Goal: Information Seeking & Learning: Check status

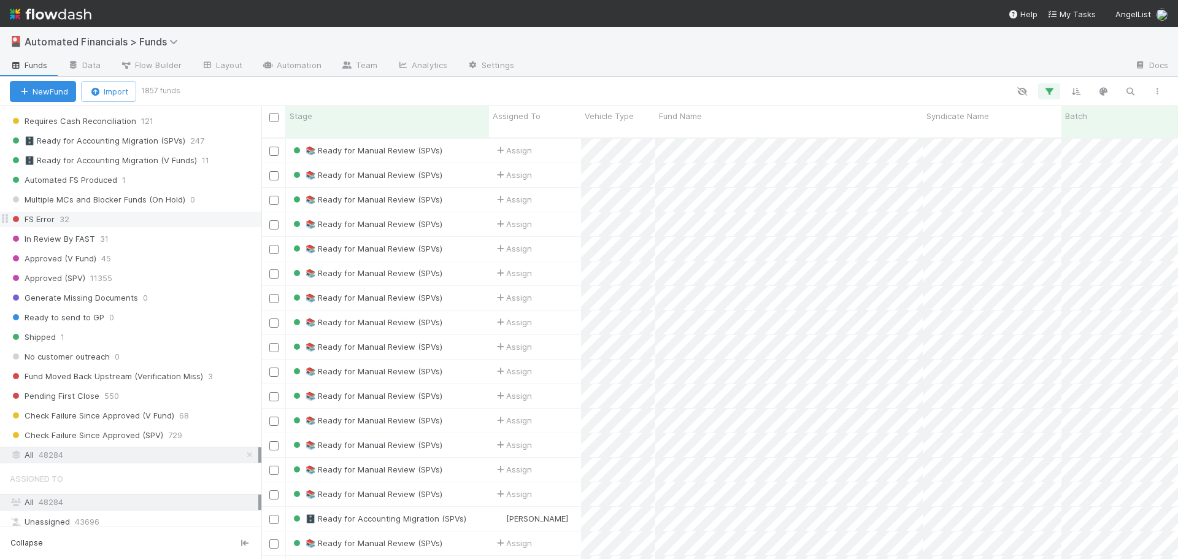
scroll to position [1560, 0]
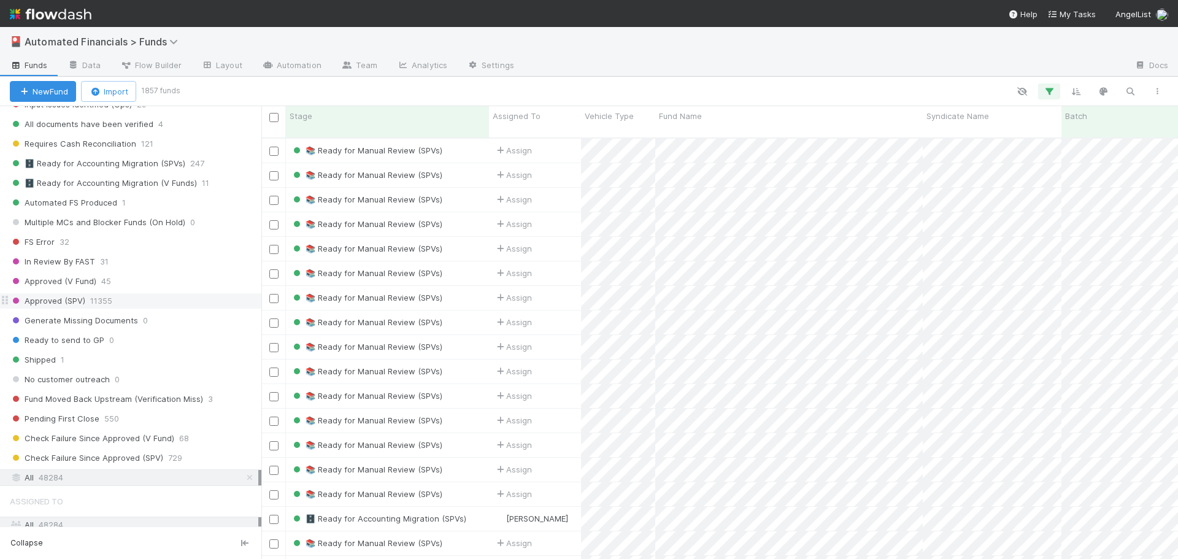
click at [75, 304] on span "Approved (SPV)" at bounding box center [47, 300] width 75 height 15
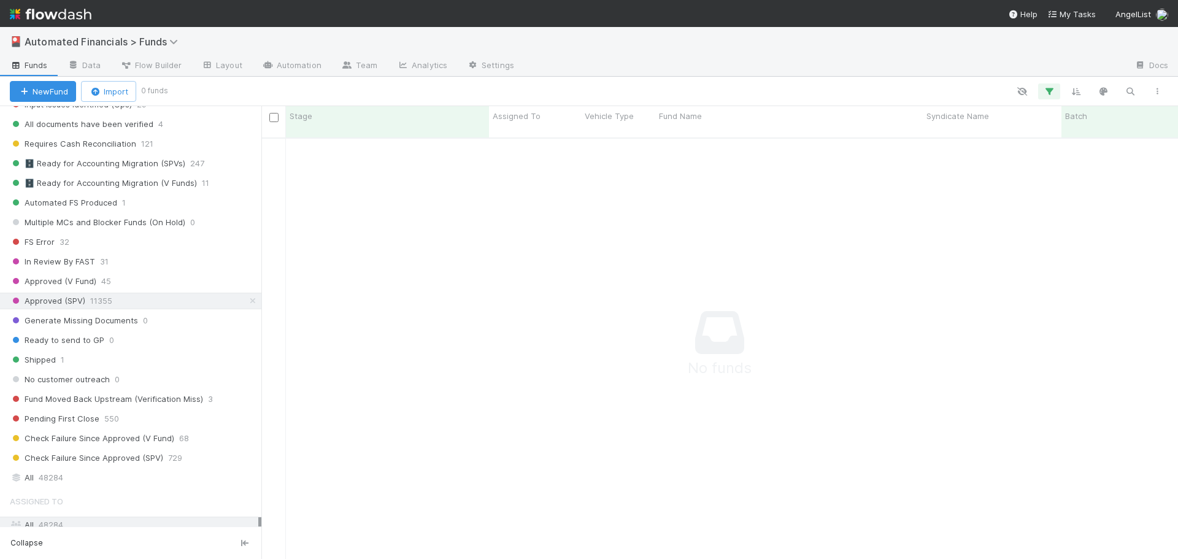
scroll to position [413, 907]
click at [1046, 91] on icon "button" at bounding box center [1049, 91] width 12 height 11
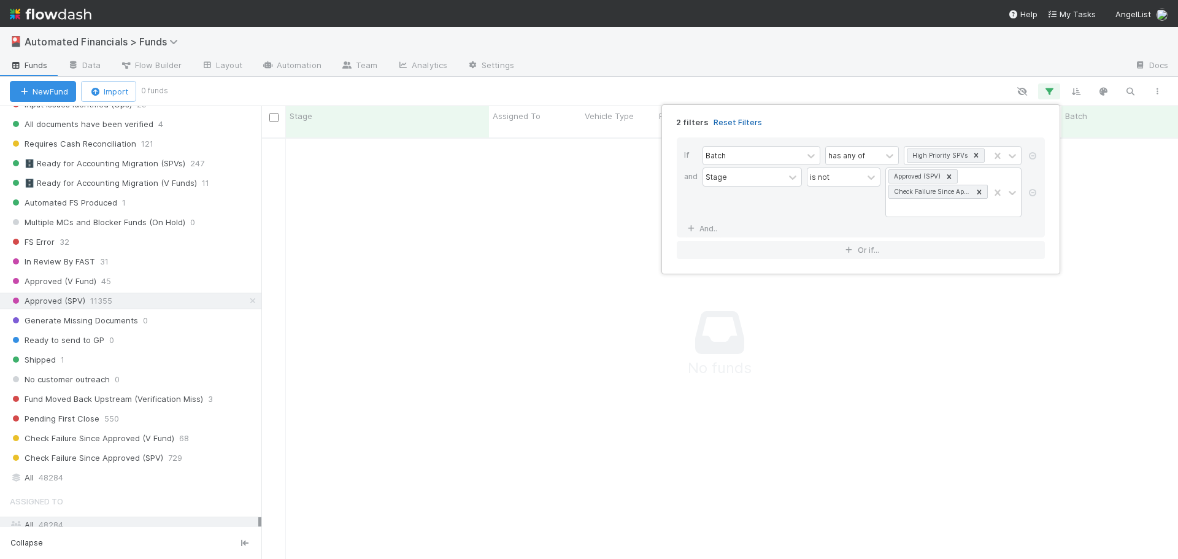
click at [740, 123] on link "Reset Filters" at bounding box center [737, 122] width 48 height 10
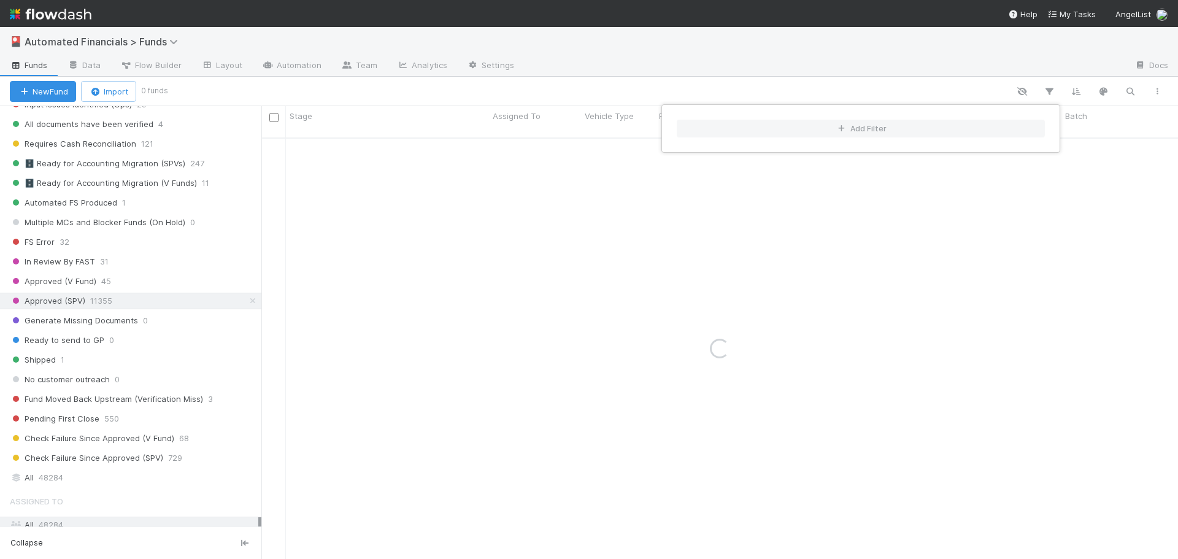
click at [707, 87] on div "Add Filter" at bounding box center [589, 279] width 1178 height 559
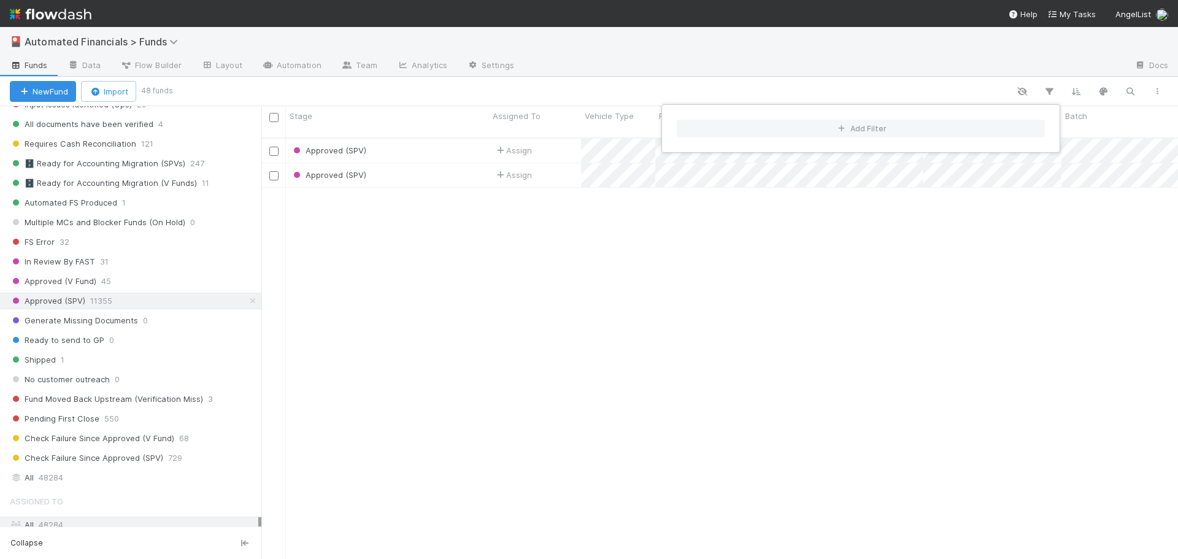
scroll to position [422, 907]
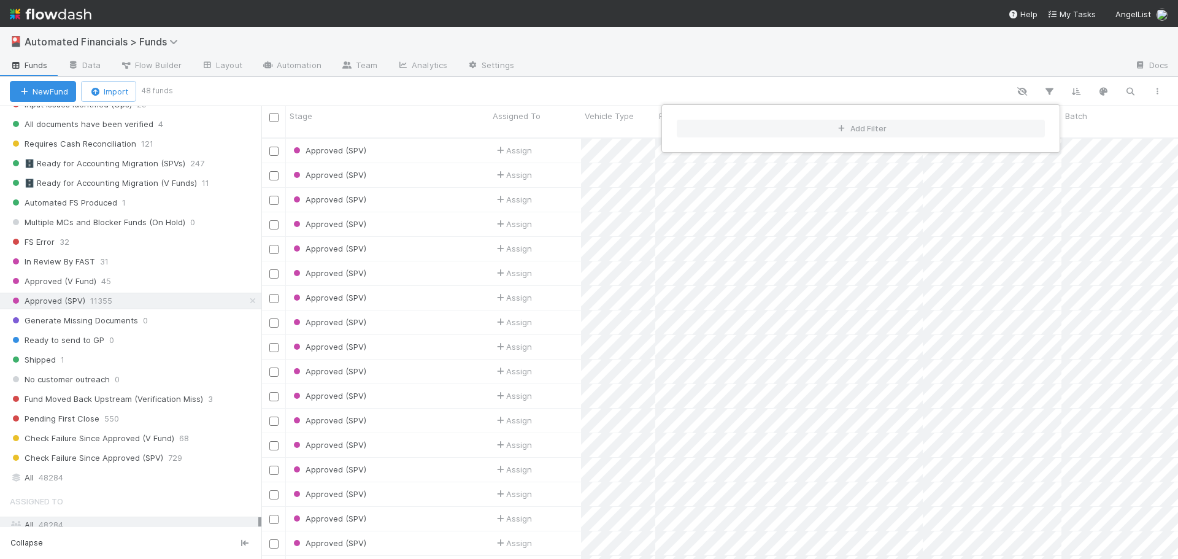
click at [961, 82] on div "Add Filter" at bounding box center [589, 279] width 1178 height 559
click at [456, 239] on div "Approved (SPV)" at bounding box center [387, 249] width 203 height 24
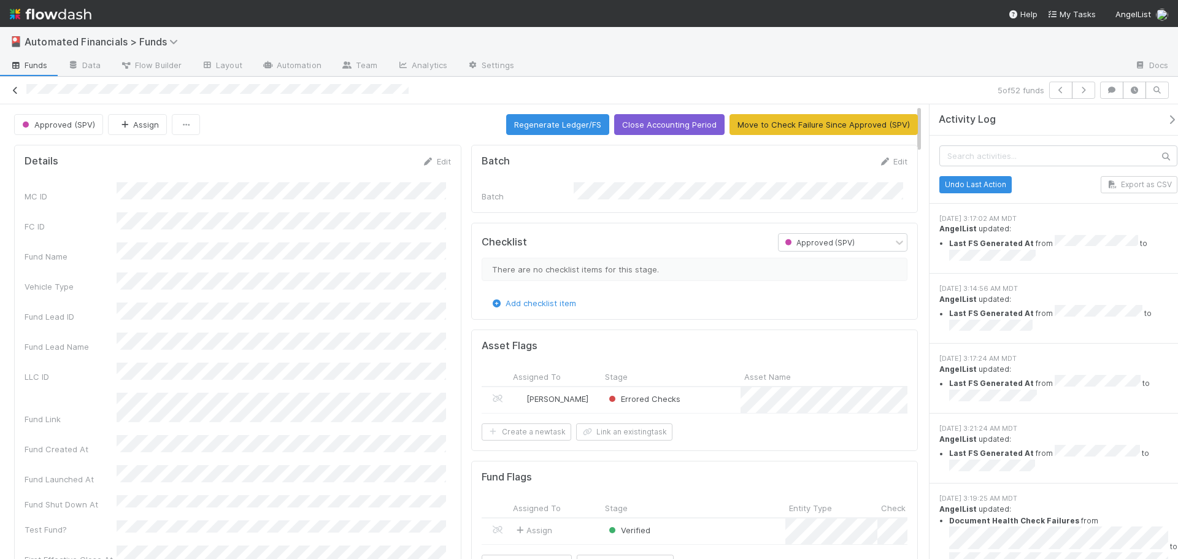
click at [13, 88] on icon at bounding box center [15, 90] width 12 height 8
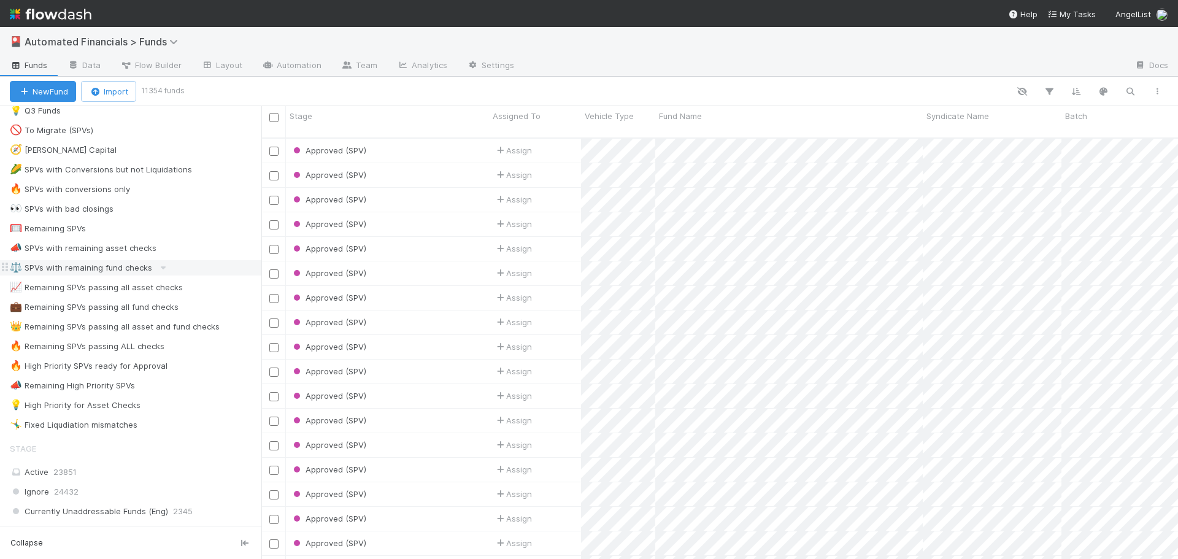
scroll to position [797, 0]
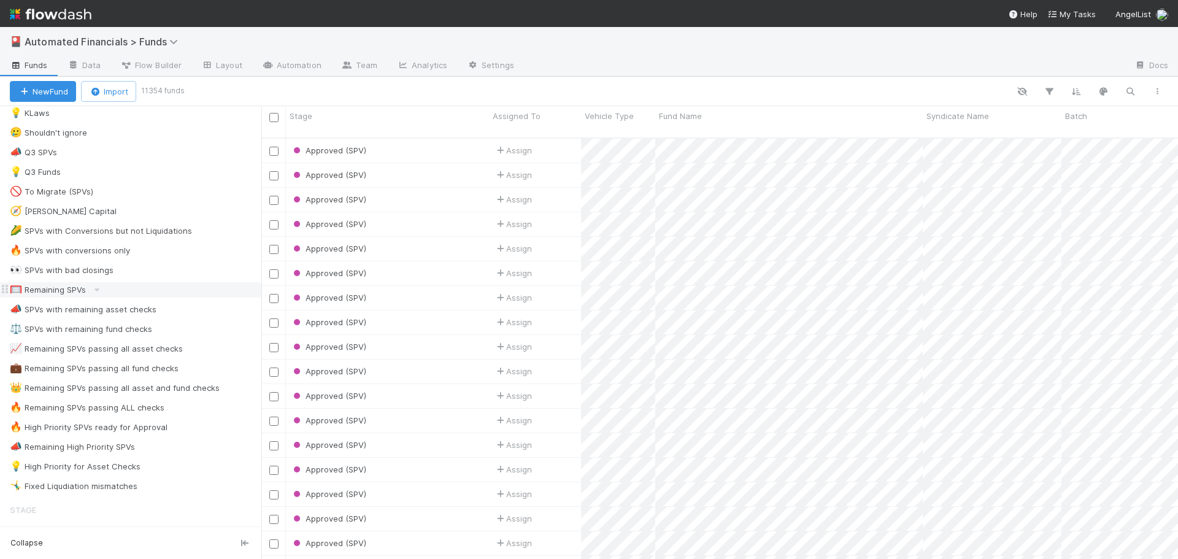
click at [52, 296] on div "🥅 Remaining SPVs" at bounding box center [48, 289] width 76 height 15
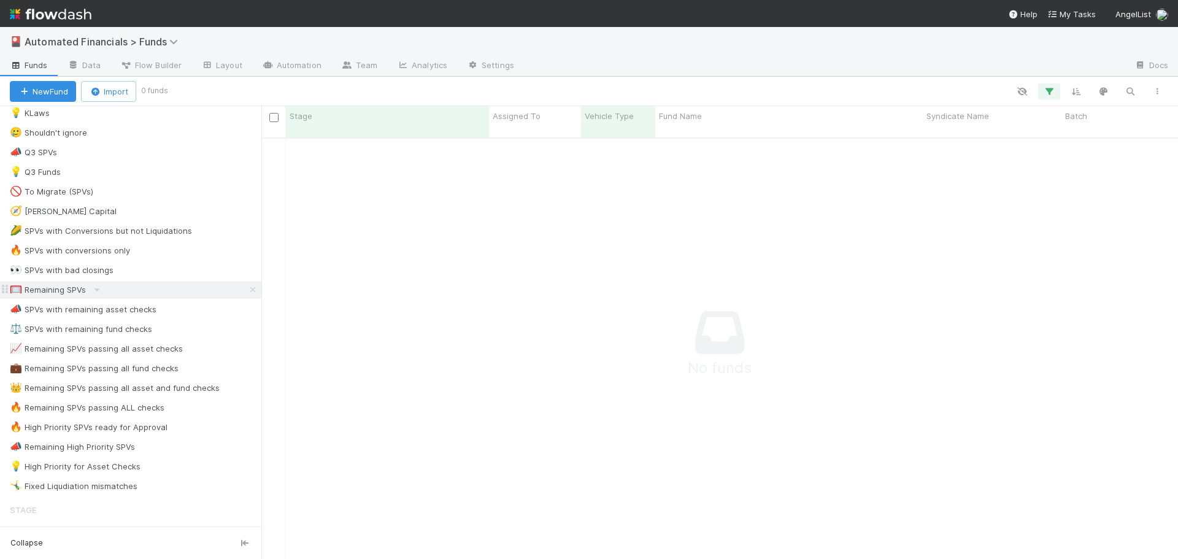
scroll to position [413, 907]
click at [1051, 93] on icon "button" at bounding box center [1049, 91] width 12 height 11
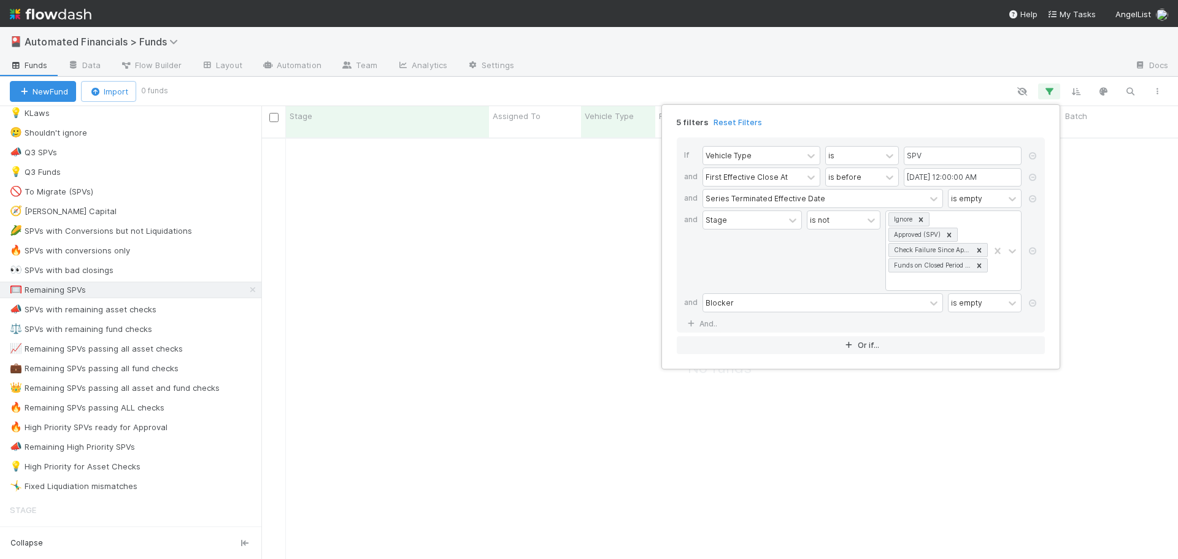
click at [743, 123] on link "Reset Filters" at bounding box center [737, 122] width 48 height 10
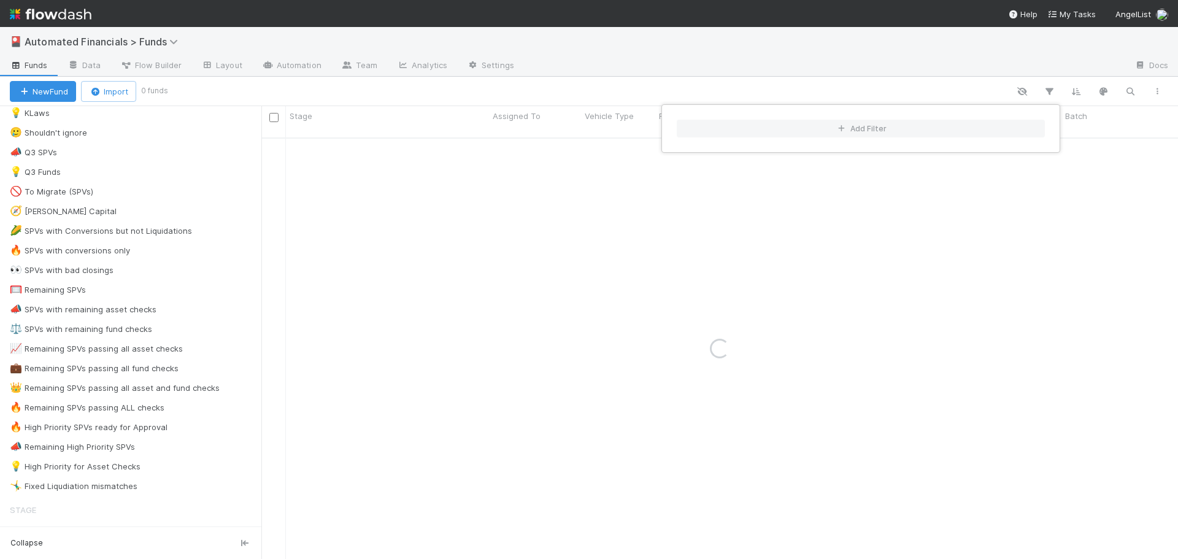
click at [77, 293] on div "Add Filter" at bounding box center [589, 279] width 1178 height 559
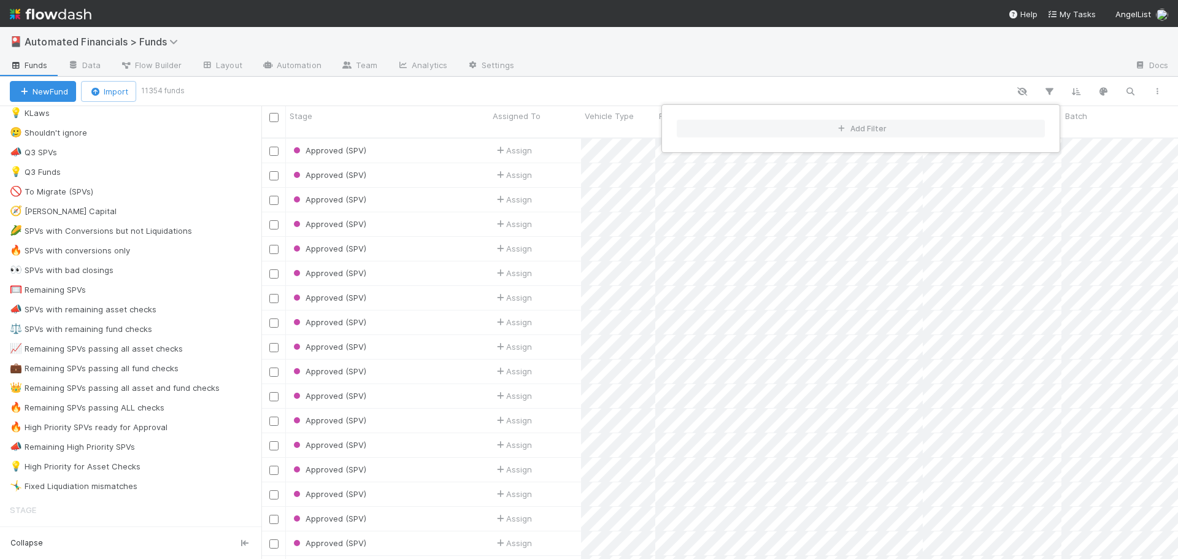
scroll to position [422, 907]
click at [78, 292] on div "Add Filter" at bounding box center [589, 279] width 1178 height 559
click at [57, 290] on div "🥅 Remaining SPVs" at bounding box center [48, 289] width 76 height 15
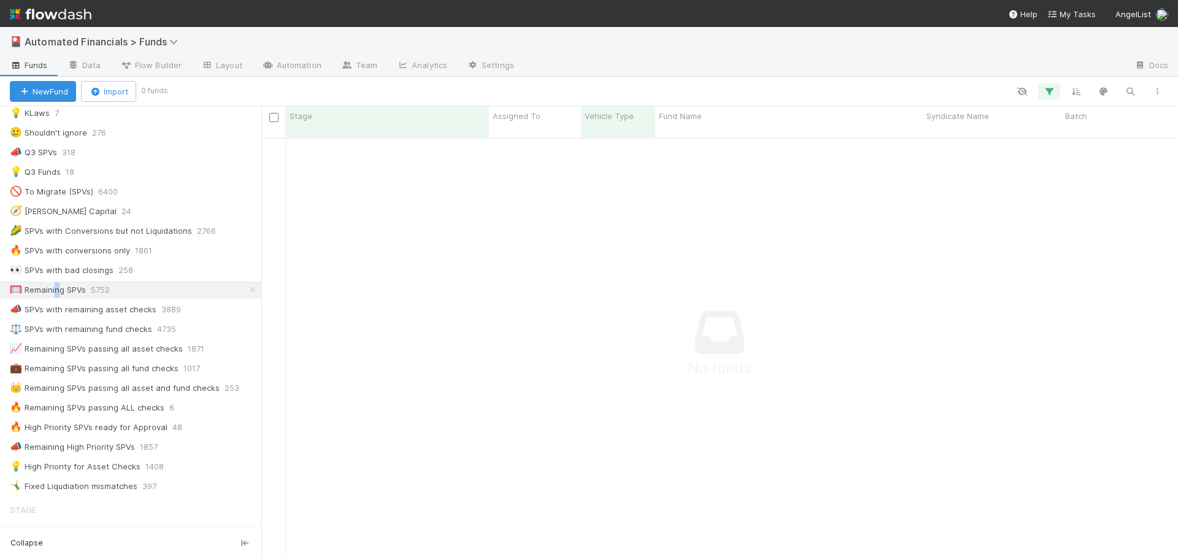
scroll to position [413, 907]
click at [1049, 93] on icon "button" at bounding box center [1049, 91] width 12 height 11
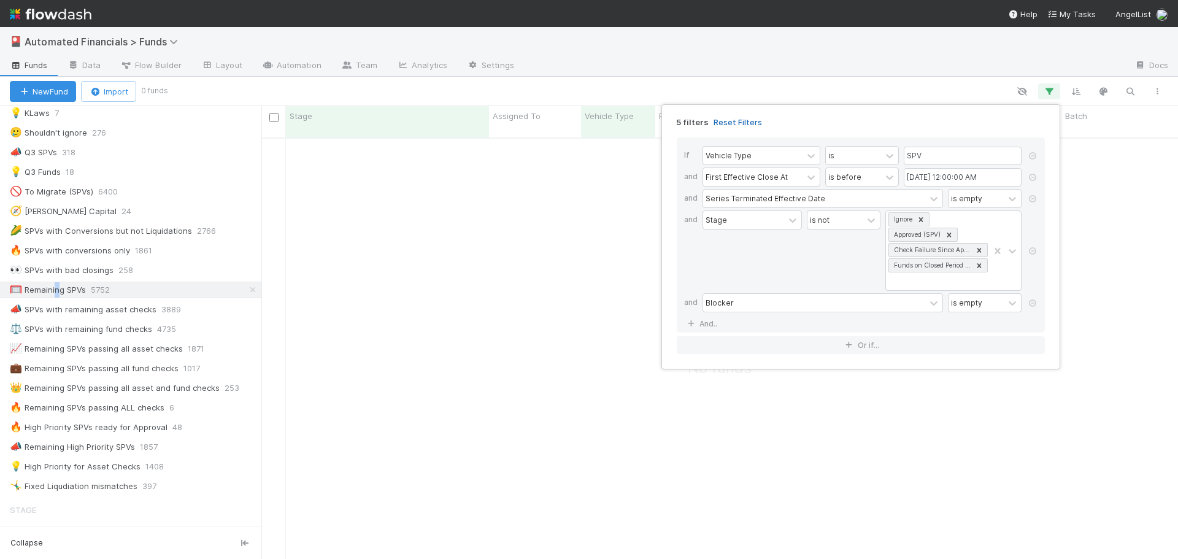
click at [740, 125] on link "Reset Filters" at bounding box center [737, 122] width 48 height 10
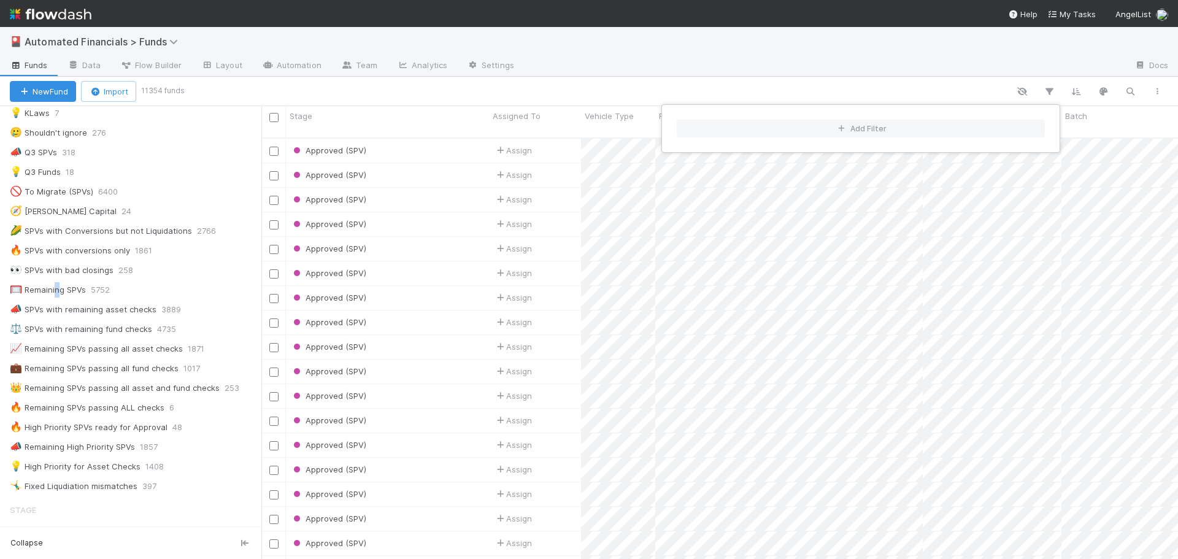
scroll to position [422, 907]
drag, startPoint x: 257, startPoint y: 285, endPoint x: 252, endPoint y: 304, distance: 19.6
click at [252, 304] on div "Add Filter" at bounding box center [589, 279] width 1178 height 559
drag, startPoint x: 255, startPoint y: 288, endPoint x: 257, endPoint y: 315, distance: 27.7
click at [257, 315] on div "Add Filter" at bounding box center [589, 279] width 1178 height 559
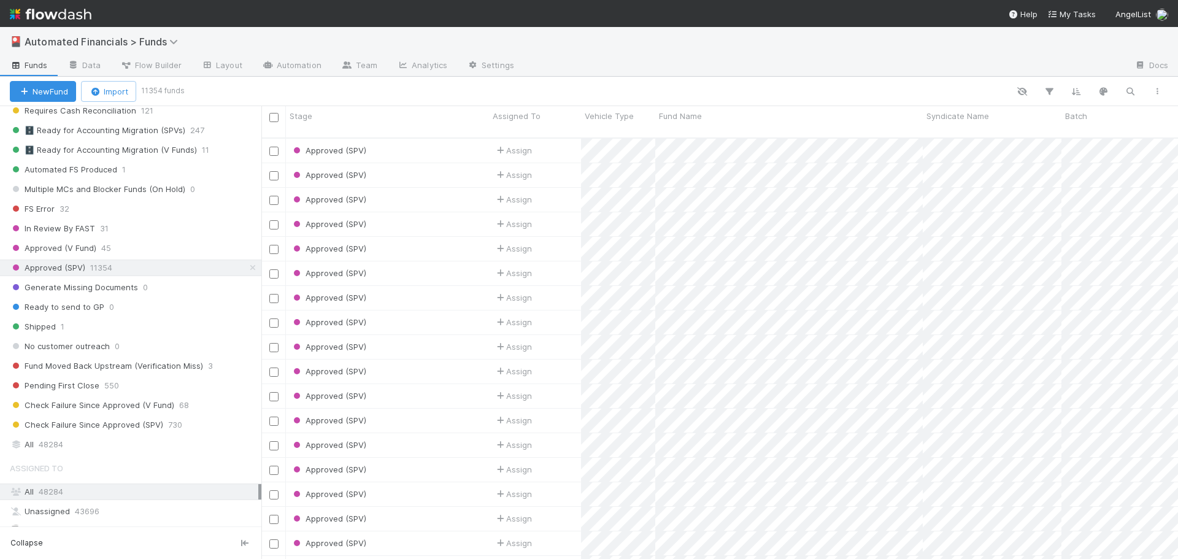
scroll to position [1654, 0]
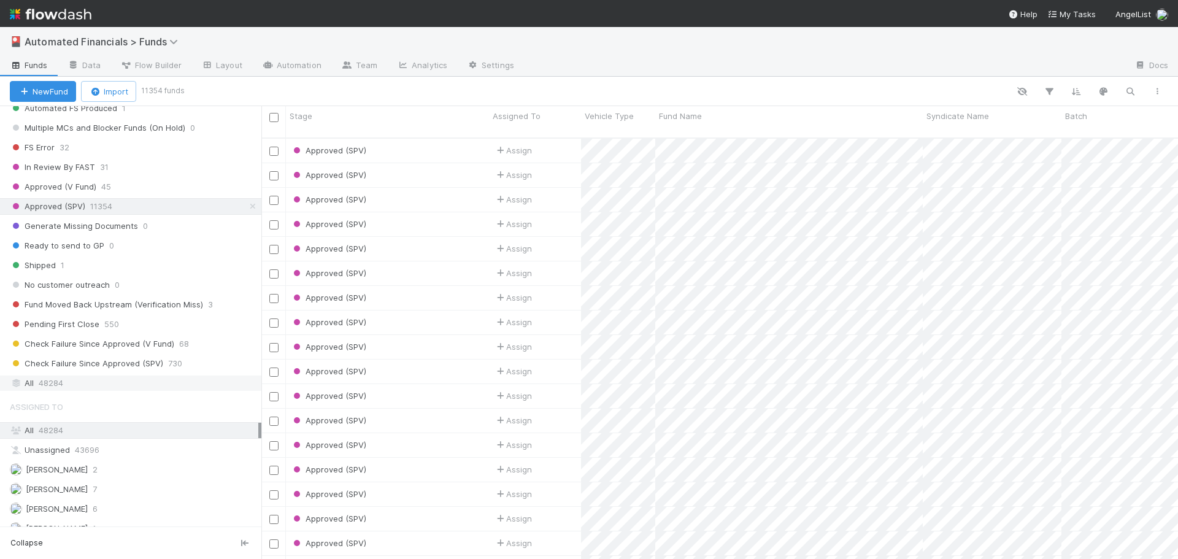
click at [59, 382] on span "48284" at bounding box center [51, 382] width 25 height 15
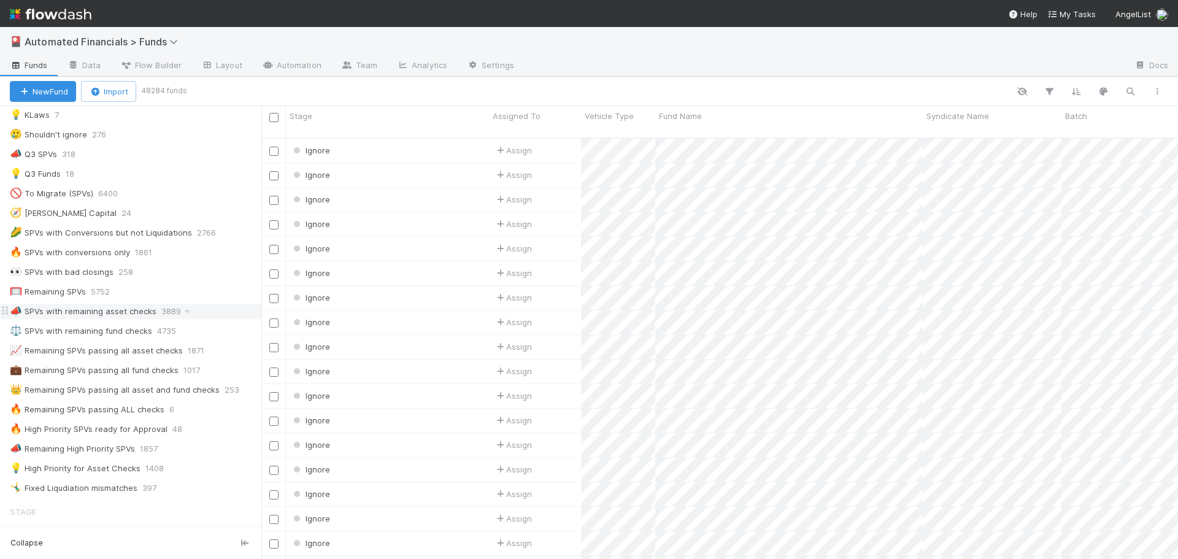
scroll to position [422, 907]
click at [63, 293] on div "🥅 Remaining SPVs" at bounding box center [48, 291] width 76 height 15
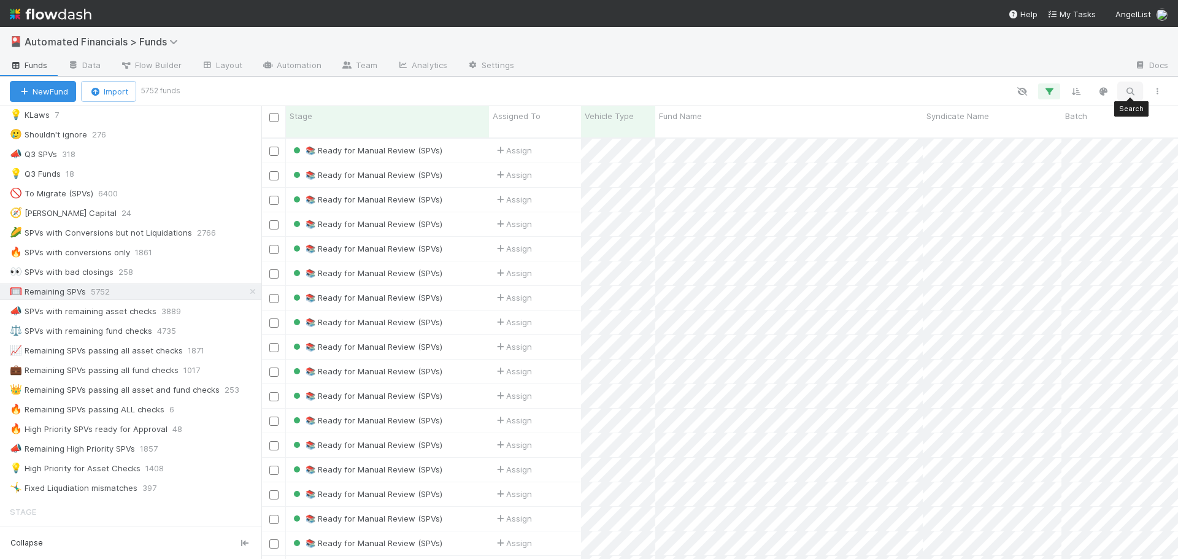
click at [1133, 96] on icon "button" at bounding box center [1130, 91] width 12 height 11
click at [951, 63] on div at bounding box center [589, 279] width 1178 height 559
click at [1051, 89] on icon "button" at bounding box center [1049, 91] width 12 height 11
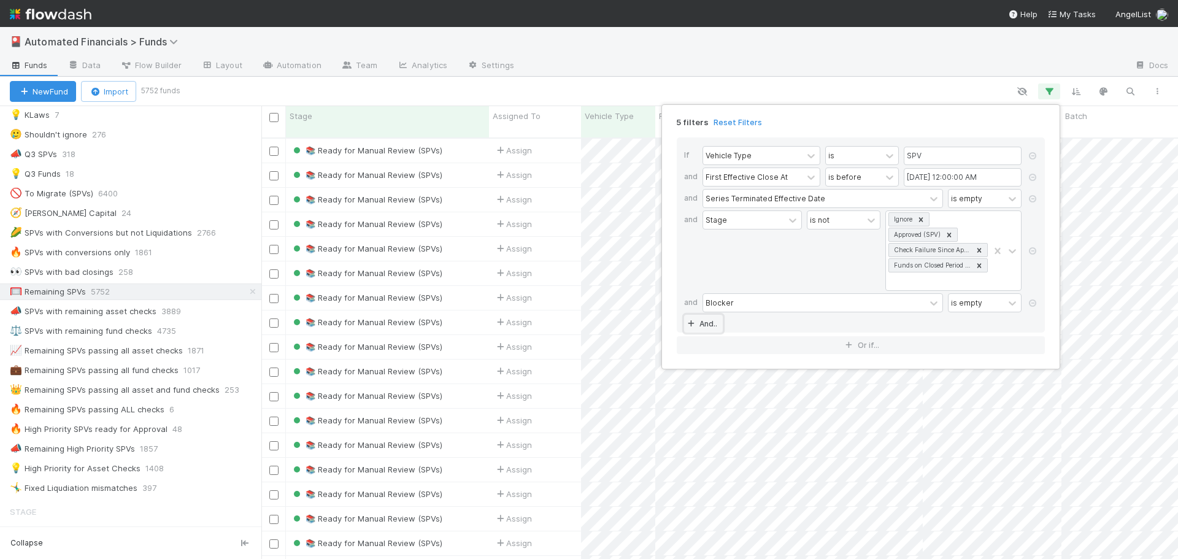
click at [702, 327] on link "And.." at bounding box center [703, 324] width 39 height 18
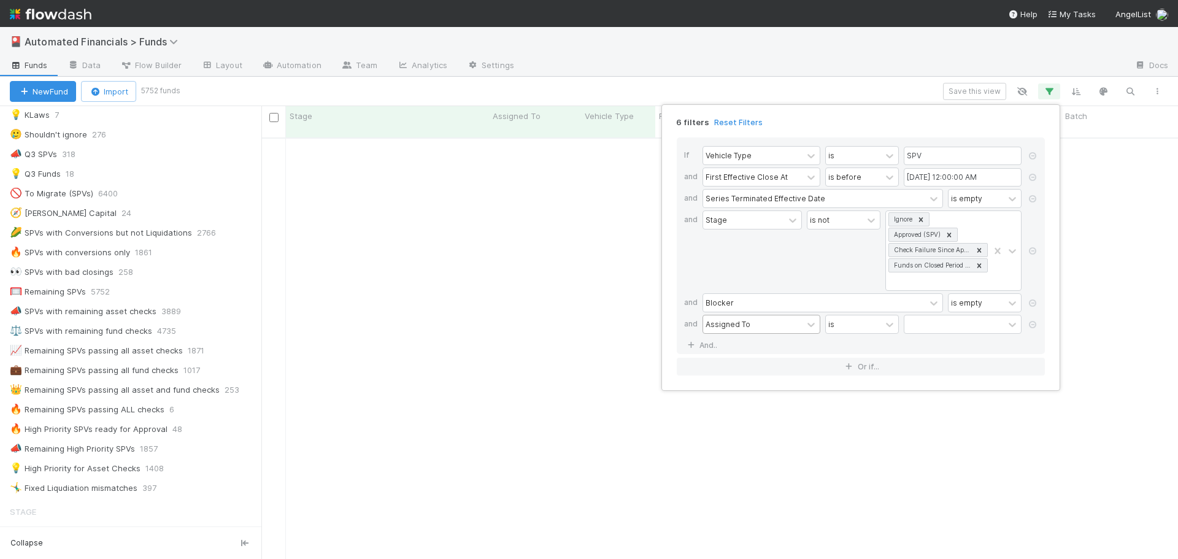
click at [724, 319] on div "Assigned To" at bounding box center [727, 323] width 45 height 11
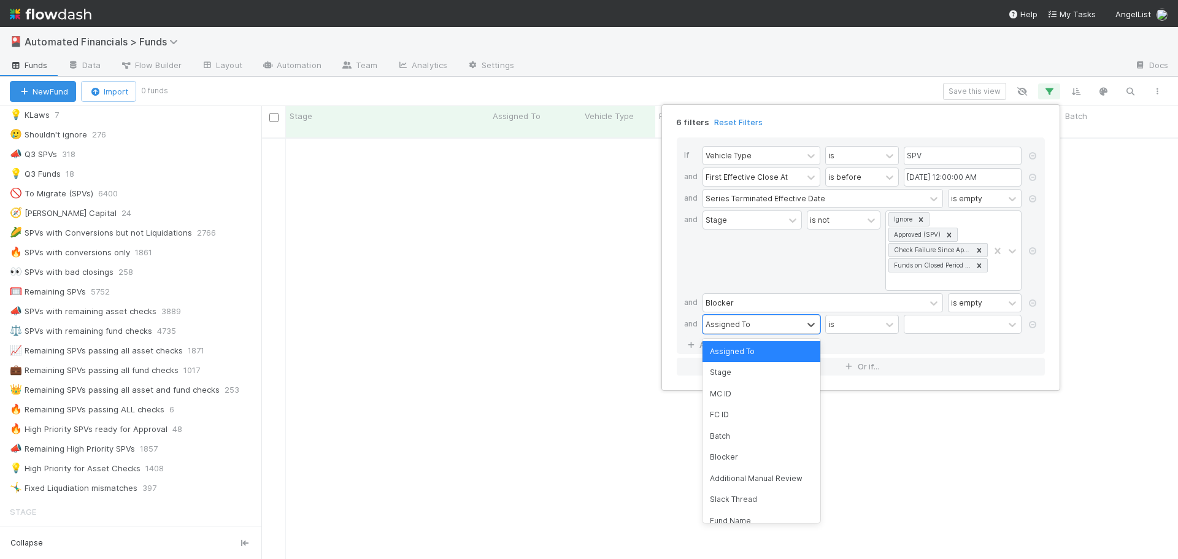
scroll to position [413, 907]
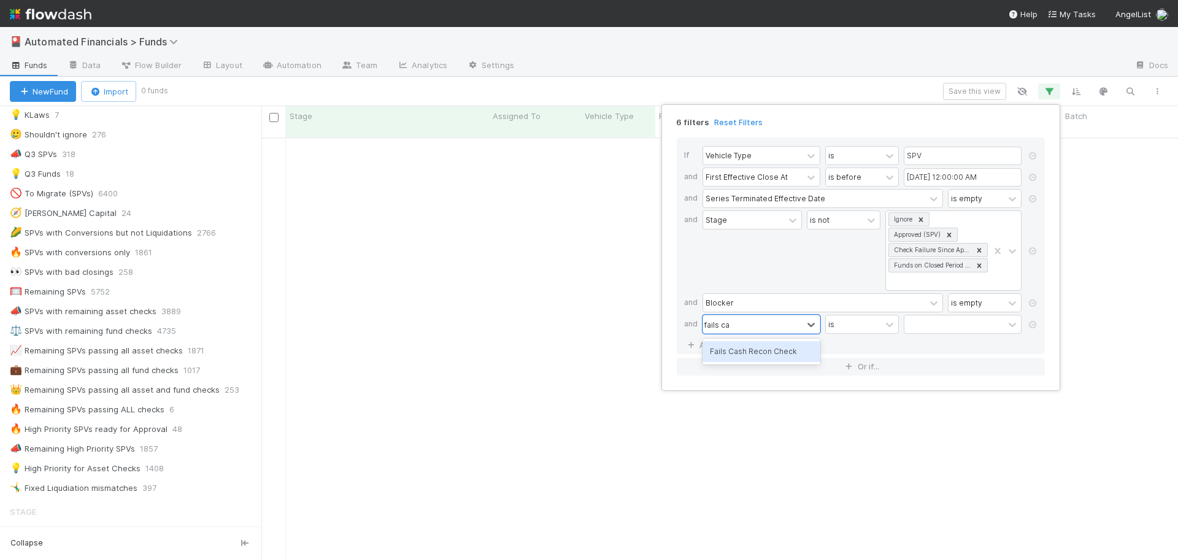
type input "fails cash"
click at [758, 354] on div "Fails Cash Recon Check" at bounding box center [761, 351] width 118 height 21
click at [918, 318] on label at bounding box center [918, 318] width 0 height 0
click at [911, 326] on input "checkbox" at bounding box center [908, 327] width 10 height 18
checkbox input "true"
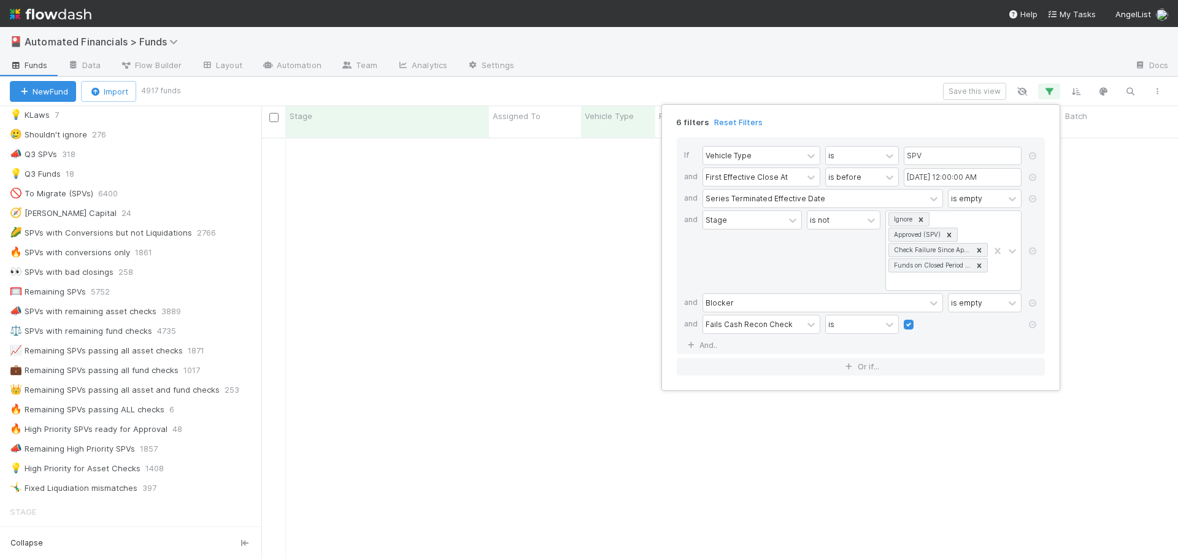
click at [920, 345] on div "If Vehicle Type is SPV and First Effective Close At is before [DATE] 12:00:00 A…" at bounding box center [861, 245] width 368 height 217
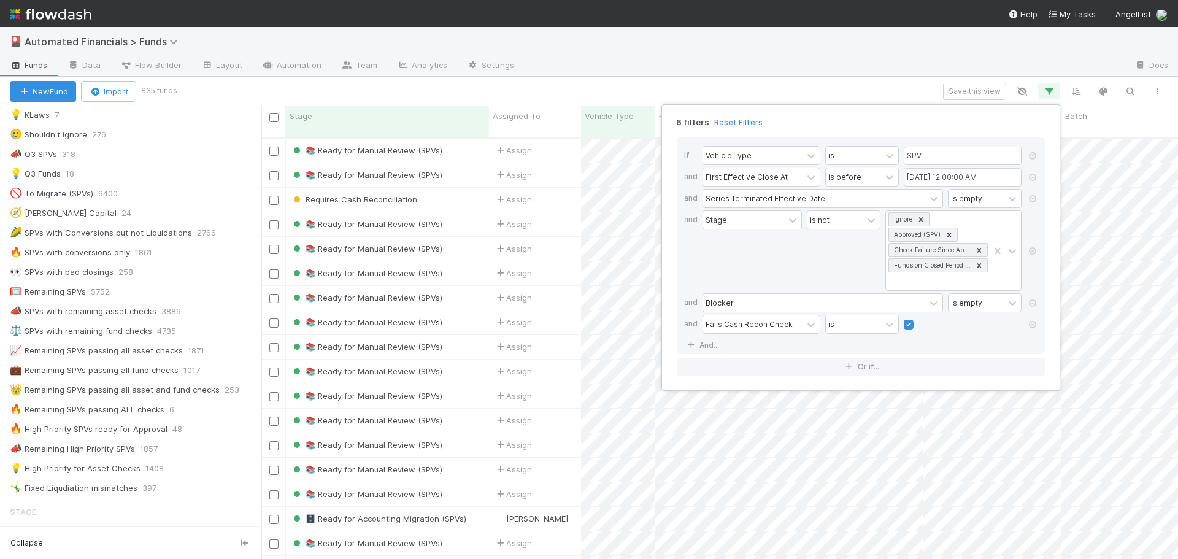
scroll to position [422, 907]
click at [799, 86] on div "6 filters Reset Filters If Vehicle Type is SPV and First Effective Close At is …" at bounding box center [589, 279] width 1178 height 559
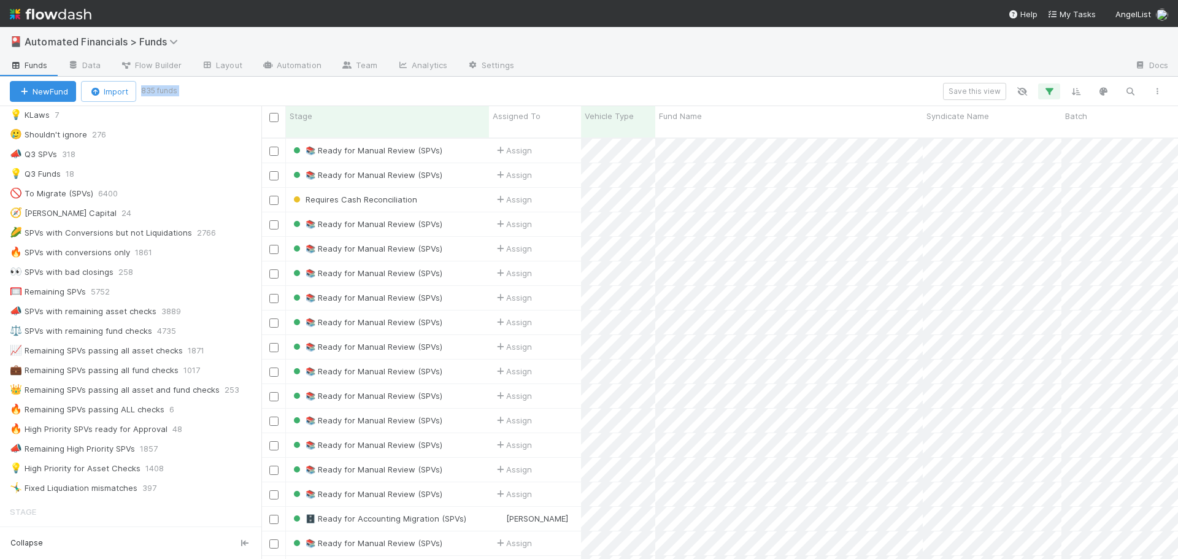
drag, startPoint x: 144, startPoint y: 90, endPoint x: 180, endPoint y: 92, distance: 36.3
click at [180, 92] on div "New Fund Import 835 funds Save this view" at bounding box center [589, 91] width 1178 height 29
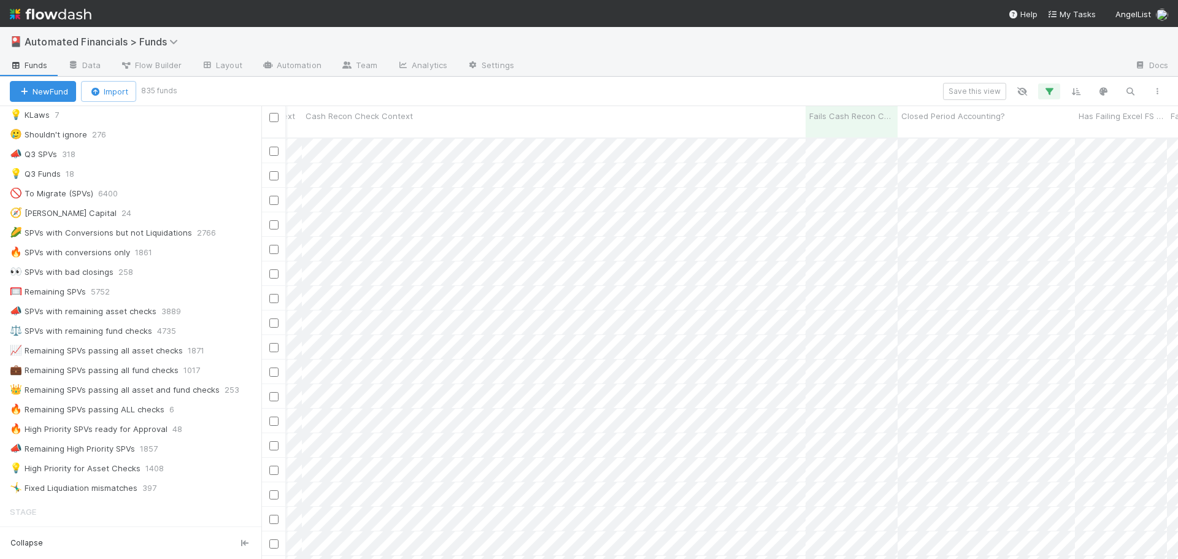
scroll to position [0, 14042]
drag, startPoint x: 833, startPoint y: 115, endPoint x: 983, endPoint y: 117, distance: 149.7
click at [983, 117] on div at bounding box center [983, 122] width 0 height 31
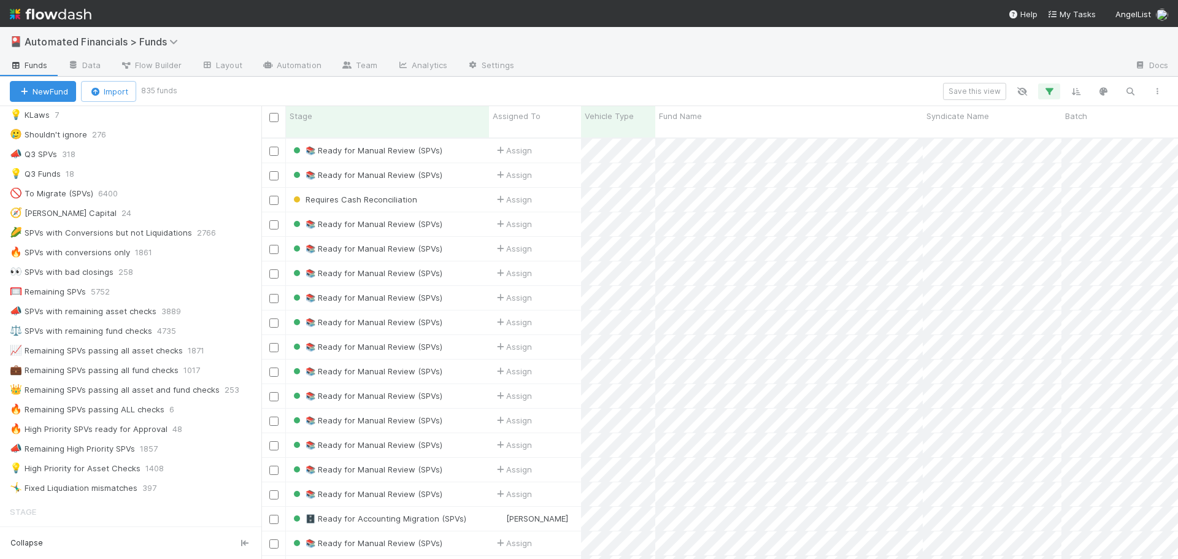
click at [675, 50] on div "🎴 Automated Financials > Funds" at bounding box center [589, 41] width 1178 height 29
